Goal: Task Accomplishment & Management: Manage account settings

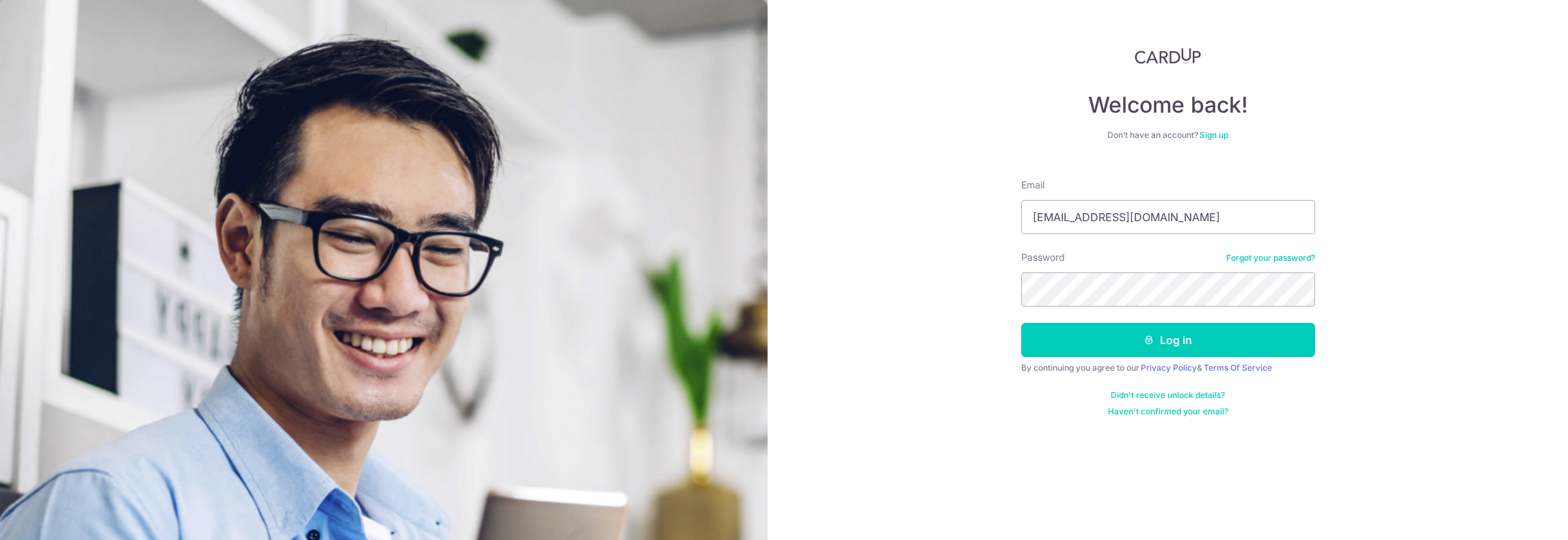
type input "[EMAIL_ADDRESS][DOMAIN_NAME]"
click at [1157, 351] on button "Log in" at bounding box center [1167, 340] width 294 height 34
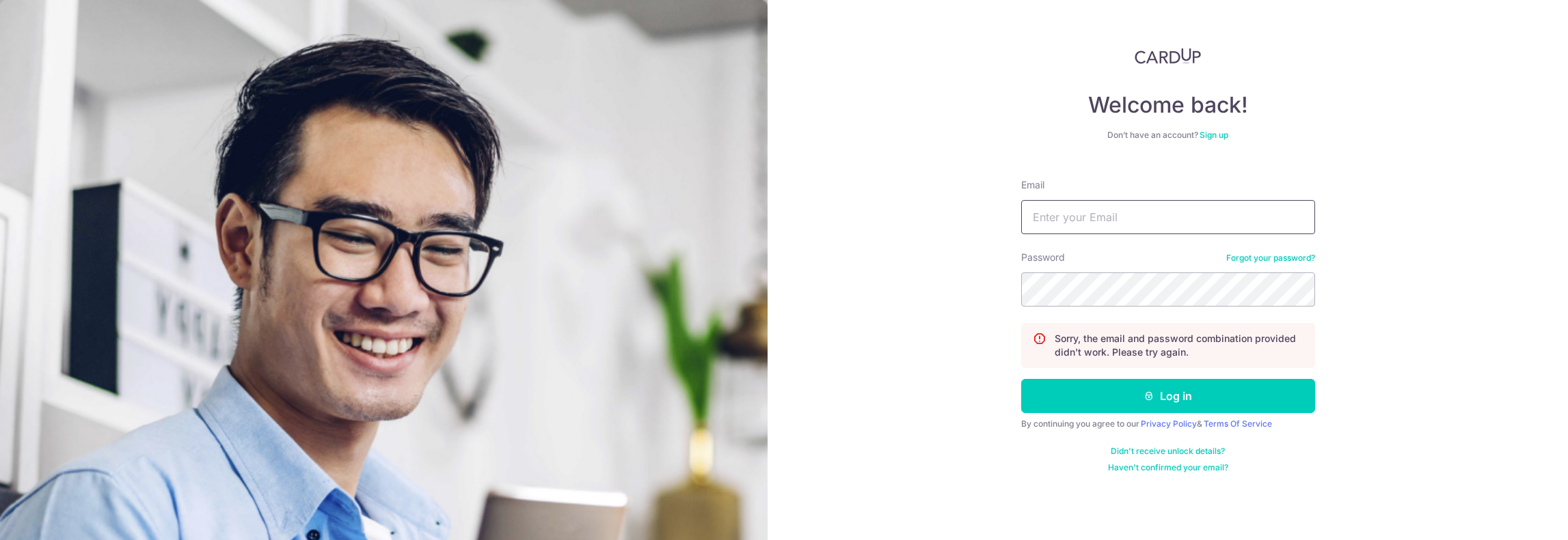
click at [1128, 216] on input "Email" at bounding box center [1167, 217] width 294 height 34
type input "[EMAIL_ADDRESS][DOMAIN_NAME]"
click at [1145, 391] on icon "submit" at bounding box center [1148, 396] width 11 height 11
click at [1107, 227] on input "Email" at bounding box center [1167, 217] width 294 height 34
type input "[EMAIL_ADDRESS][DOMAIN_NAME]"
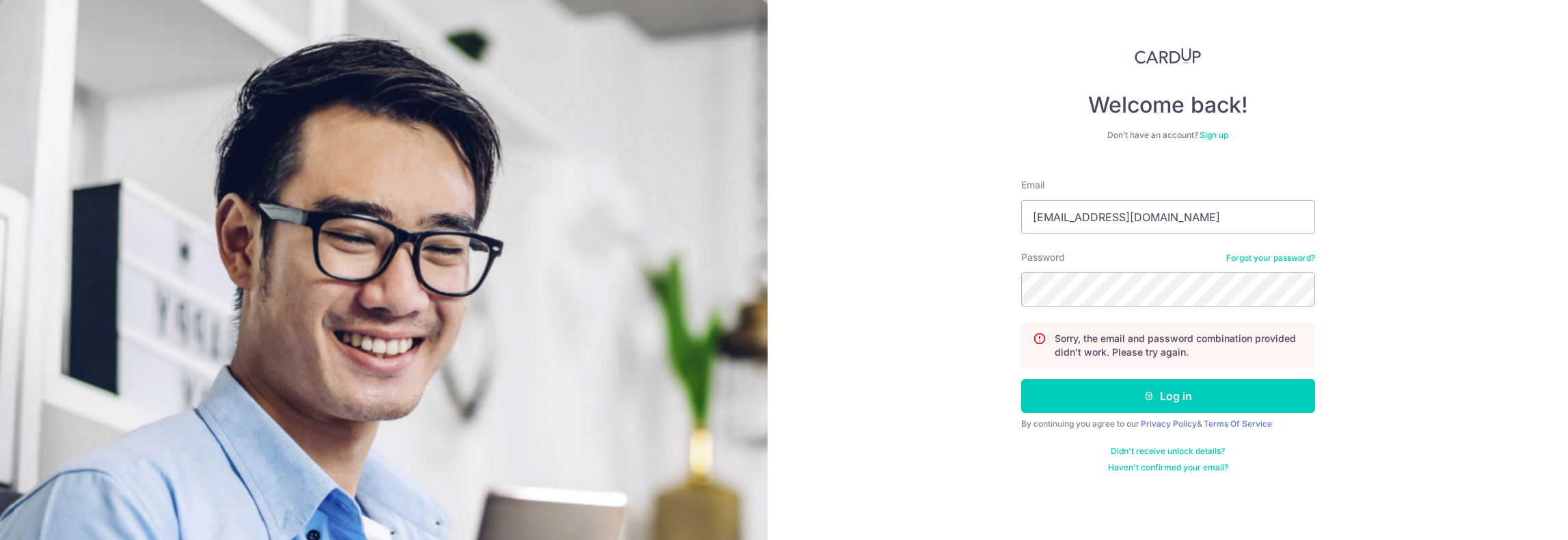
click at [1289, 260] on link "Forgot your password?" at bounding box center [1270, 258] width 89 height 11
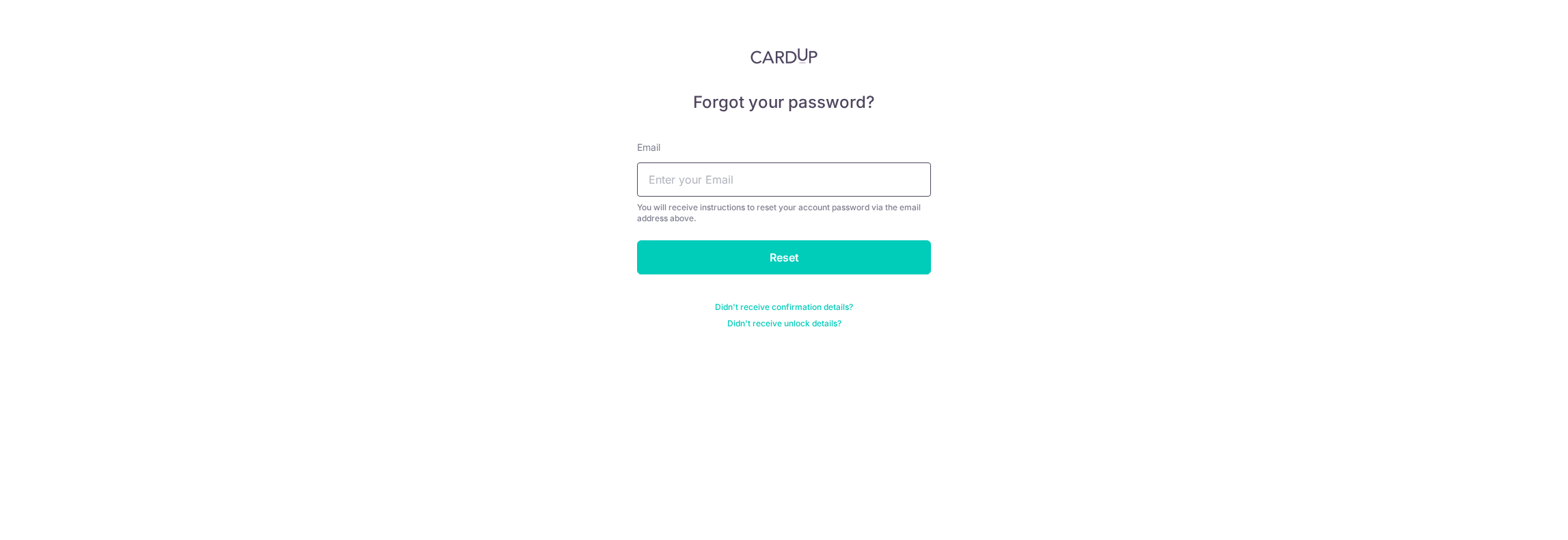
click at [767, 172] on input "text" at bounding box center [784, 180] width 294 height 34
type input "[EMAIL_ADDRESS][DOMAIN_NAME]"
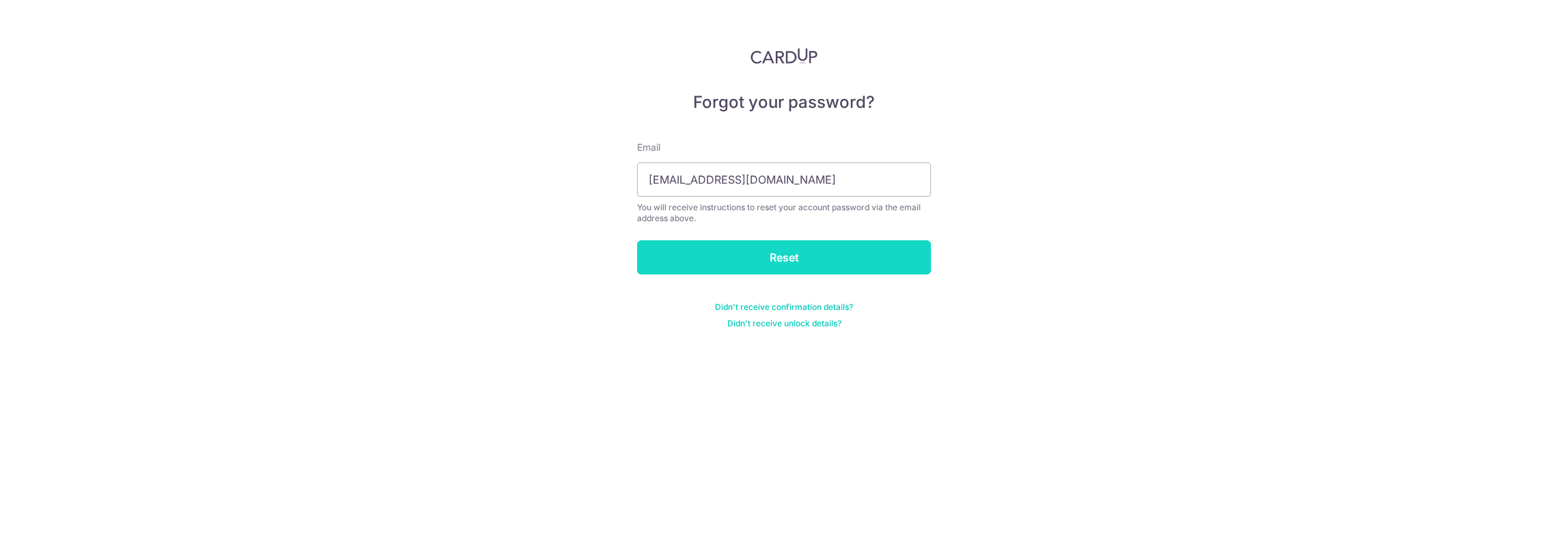
click at [770, 260] on input "Reset" at bounding box center [784, 258] width 294 height 34
